Goal: Information Seeking & Learning: Learn about a topic

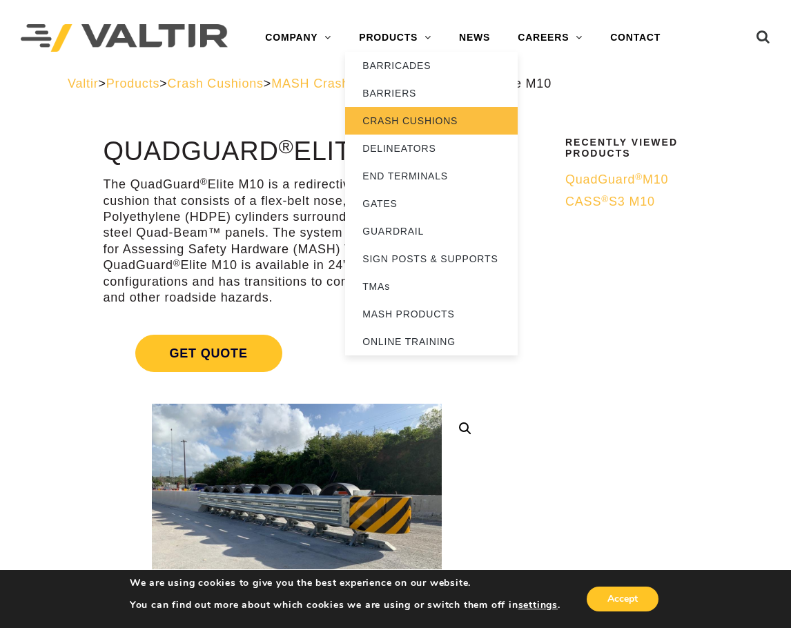
click at [400, 119] on link "CRASH CUSHIONS" at bounding box center [431, 121] width 173 height 28
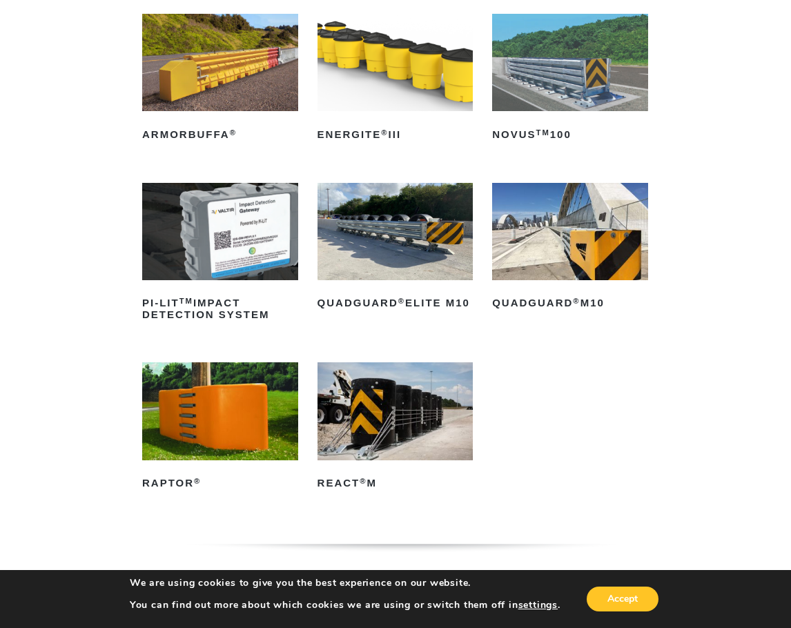
scroll to position [229, 0]
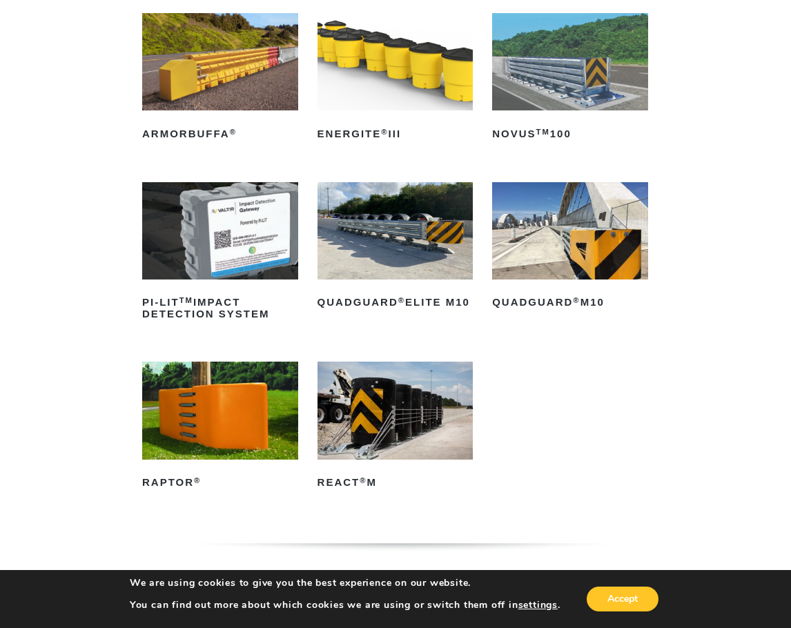
click at [418, 251] on img at bounding box center [395, 230] width 156 height 97
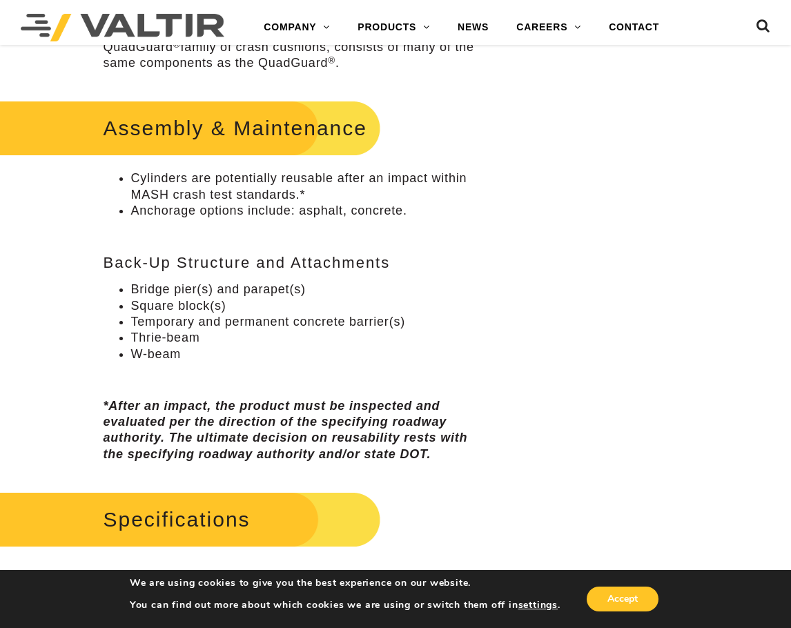
scroll to position [792, 0]
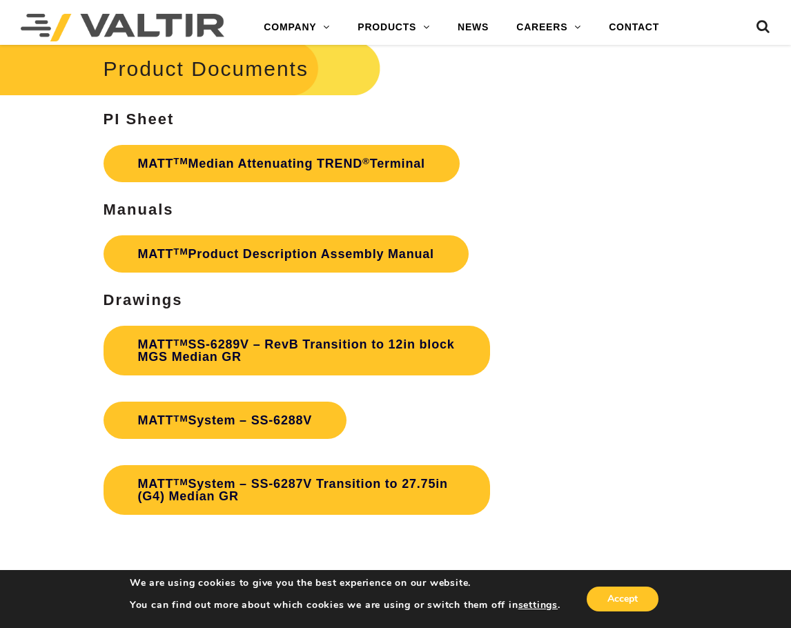
scroll to position [3628, 0]
